Goal: Find specific page/section: Find specific page/section

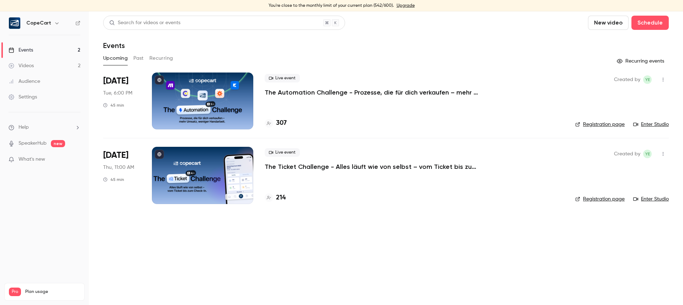
click at [140, 58] on button "Past" at bounding box center [138, 58] width 10 height 11
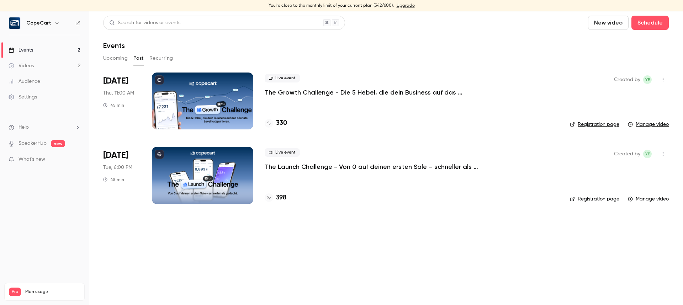
click at [116, 55] on button "Upcoming" at bounding box center [115, 58] width 25 height 11
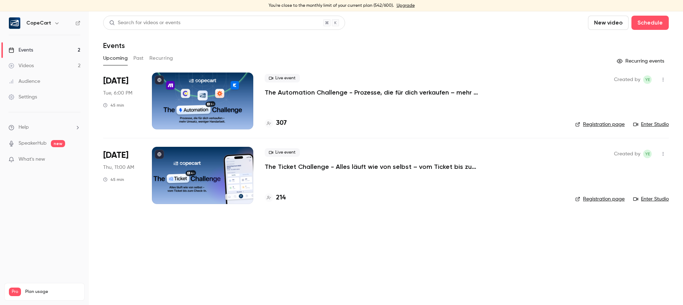
click at [39, 47] on link "Events 2" at bounding box center [44, 50] width 89 height 16
click at [42, 98] on link "Settings" at bounding box center [44, 97] width 89 height 16
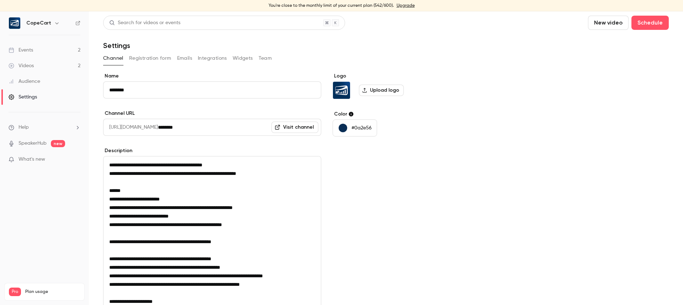
click at [47, 49] on link "Events 2" at bounding box center [44, 50] width 89 height 16
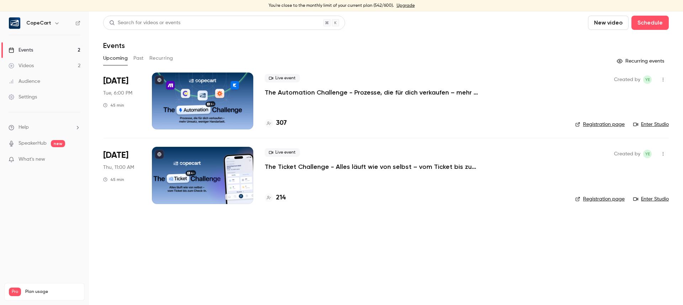
click at [297, 103] on div "Live event The Automation Challenge - Prozesse, die für dich verkaufen – mehr U…" at bounding box center [414, 101] width 299 height 57
click at [290, 92] on p "The Automation Challenge - Prozesse, die für dich verkaufen – mehr Umsatz, weni…" at bounding box center [372, 92] width 214 height 9
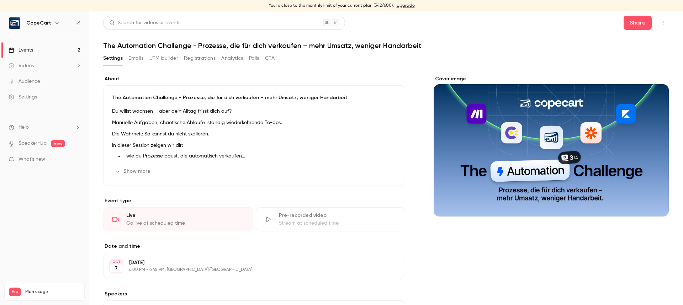
click at [139, 57] on button "Emails" at bounding box center [135, 58] width 15 height 11
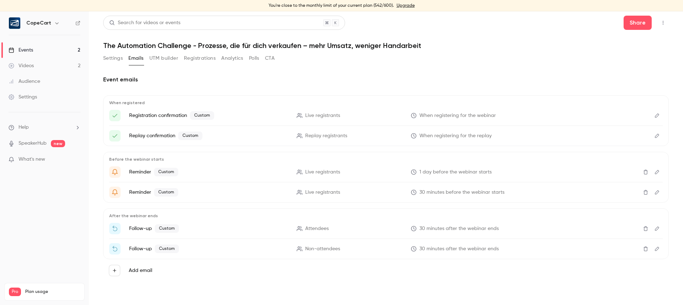
click at [326, 67] on div "Event emails When registered Registration confirmation Custom Live registrants …" at bounding box center [386, 182] width 566 height 230
click at [115, 59] on button "Settings" at bounding box center [113, 58] width 20 height 11
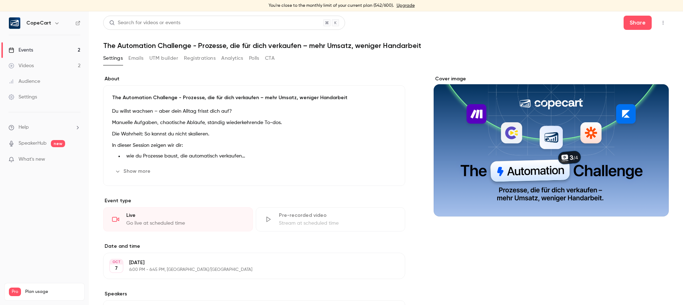
click at [40, 51] on link "Events 2" at bounding box center [44, 50] width 89 height 16
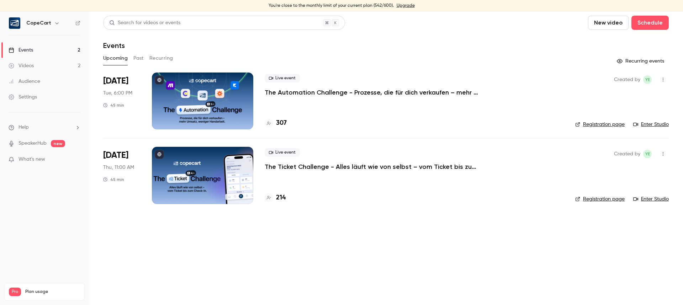
click at [652, 124] on link "Enter Studio" at bounding box center [651, 124] width 36 height 7
